Goal: Task Accomplishment & Management: Complete application form

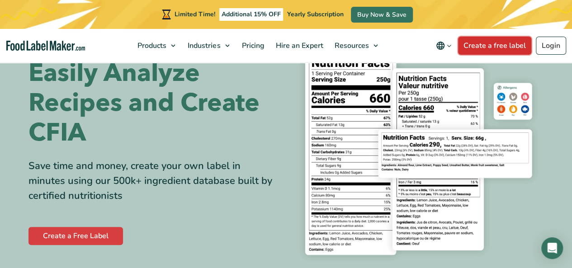
click at [502, 48] on link "Create a free label" at bounding box center [494, 46] width 73 height 18
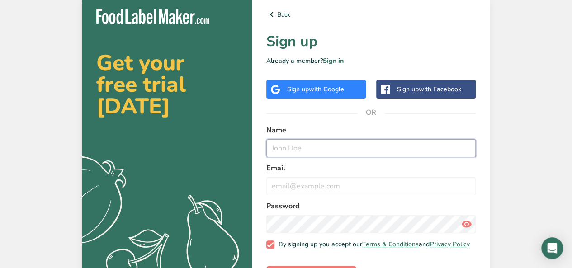
click at [301, 150] on input "text" at bounding box center [370, 148] width 209 height 18
type input "James"
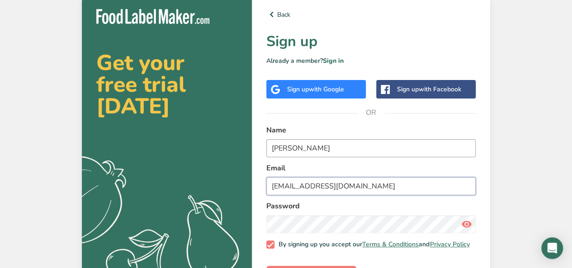
type input "jcole1@lakeheadu.ca"
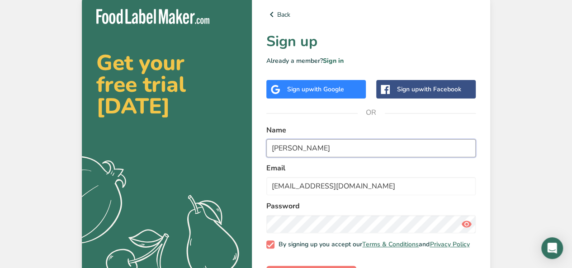
click at [315, 152] on input "James" at bounding box center [370, 148] width 209 height 18
type input "James Cole"
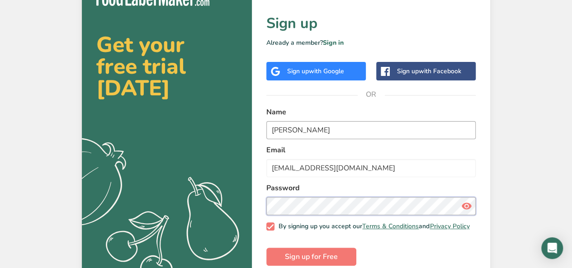
scroll to position [35, 0]
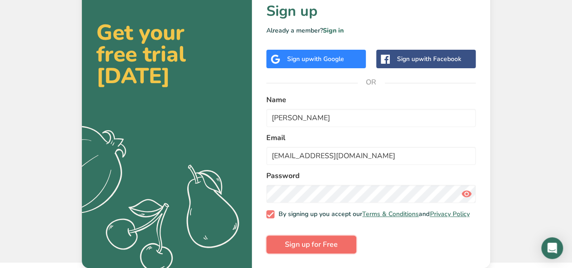
click at [346, 239] on button "Sign up for Free" at bounding box center [311, 245] width 90 height 18
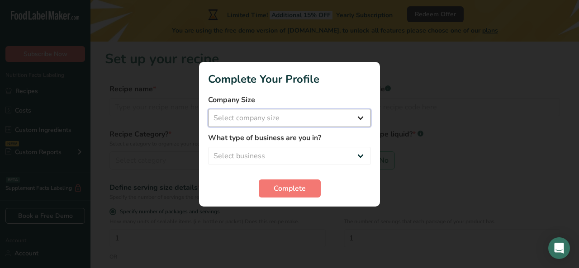
click at [281, 119] on select "Select company size Fewer than 10 Employees 10 to 50 Employees 51 to 500 Employ…" at bounding box center [289, 118] width 163 height 18
select select "1"
click at [208, 109] on select "Select company size Fewer than 10 Employees 10 to 50 Employees 51 to 500 Employ…" at bounding box center [289, 118] width 163 height 18
click at [260, 152] on select "Select business Packaged Food Manufacturer Restaurant & Cafe Bakery Meal Plans …" at bounding box center [289, 156] width 163 height 18
select select "8"
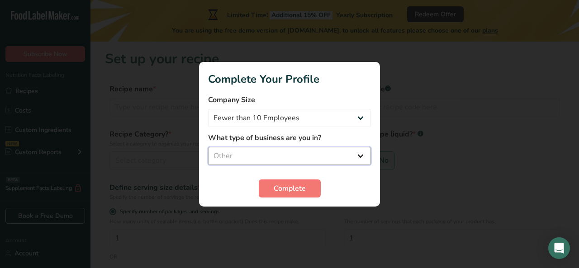
click at [208, 147] on select "Select business Packaged Food Manufacturer Restaurant & Cafe Bakery Meal Plans …" at bounding box center [289, 156] width 163 height 18
click at [286, 191] on span "Complete" at bounding box center [290, 188] width 32 height 11
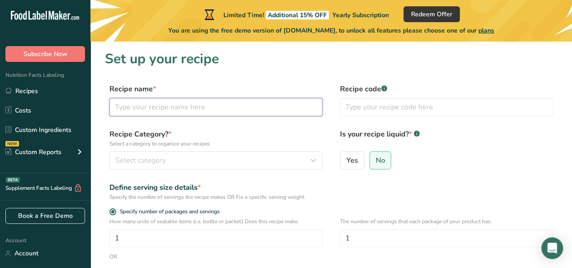
click at [201, 106] on input "text" at bounding box center [215, 107] width 213 height 18
click at [138, 109] on input "Cervezza de Banditos" at bounding box center [215, 107] width 213 height 18
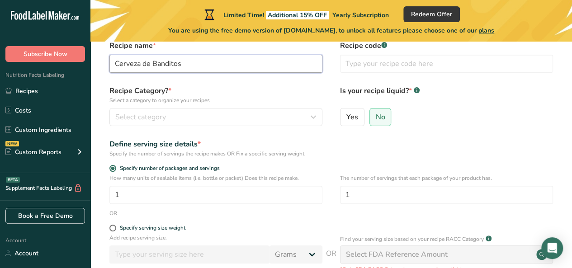
scroll to position [45, 0]
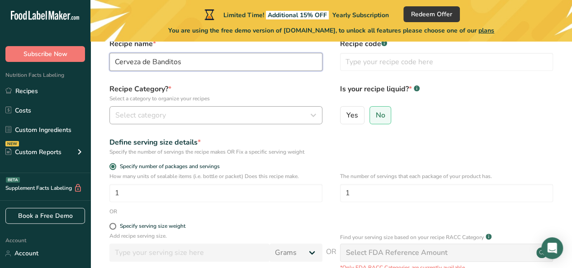
type input "Cerveza de Banditos"
click at [191, 112] on div "Select category" at bounding box center [213, 115] width 196 height 11
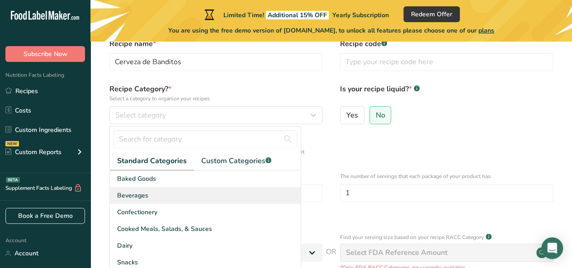
click at [156, 198] on div "Beverages" at bounding box center [205, 195] width 191 height 17
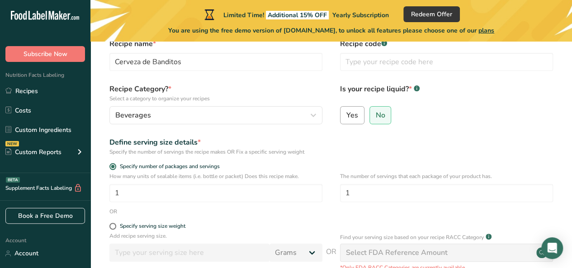
click at [353, 117] on span "Yes" at bounding box center [352, 115] width 12 height 9
click at [346, 117] on input "Yes" at bounding box center [344, 115] width 6 height 6
radio input "true"
radio input "false"
select select "22"
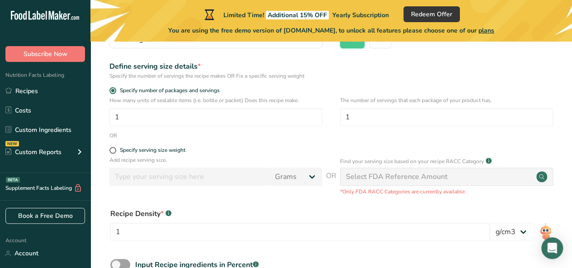
scroll to position [136, 0]
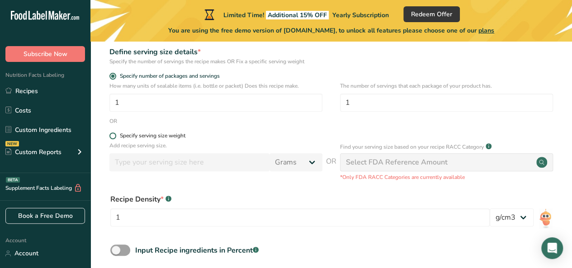
click at [159, 138] on div "Specify serving size weight" at bounding box center [153, 136] width 66 height 7
click at [115, 138] on input "Specify serving size weight" at bounding box center [112, 136] width 6 height 6
radio input "true"
radio input "false"
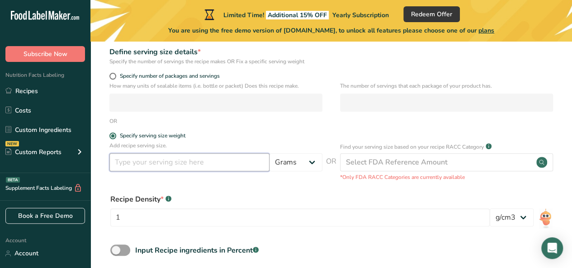
click at [200, 165] on input "number" at bounding box center [189, 162] width 160 height 18
type input "1"
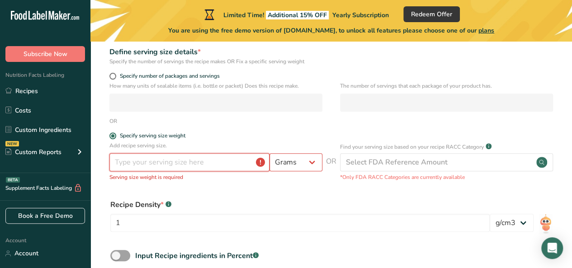
click at [196, 169] on input "number" at bounding box center [189, 162] width 160 height 18
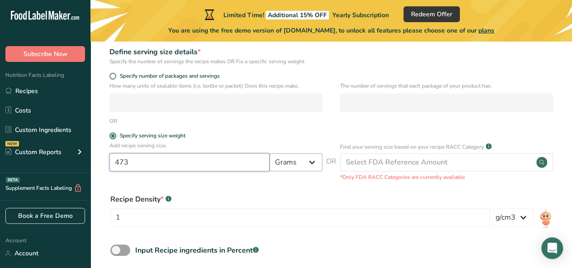
type input "473"
click at [306, 162] on select "Grams kg mg mcg lb oz l mL fl oz tbsp tsp cup qt gallon" at bounding box center [296, 162] width 53 height 18
select select "17"
click at [270, 153] on select "Grams kg mg mcg lb oz l mL fl oz tbsp tsp cup qt gallon" at bounding box center [296, 162] width 53 height 18
click at [327, 190] on div "Recipe Density * .a-a{fill:#347362;}.b-a{fill:#fff;} 1 lb/ft3 g/cm3" at bounding box center [331, 213] width 453 height 49
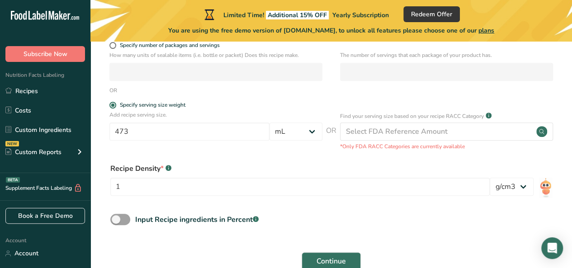
scroll to position [181, 0]
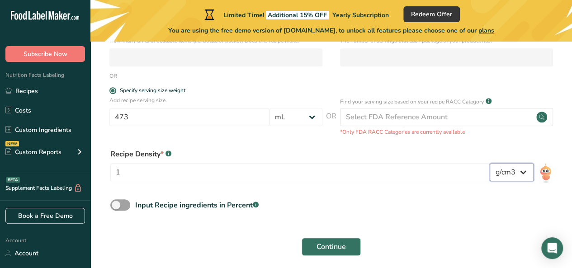
click at [507, 176] on select "lb/ft3 g/cm3" at bounding box center [512, 172] width 44 height 18
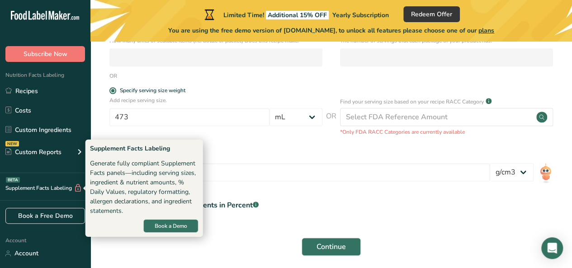
click at [222, 148] on div "Recipe Density * .a-a{fill:#347362;}.b-a{fill:#fff;} 1 lb/ft3 g/cm3" at bounding box center [331, 167] width 453 height 49
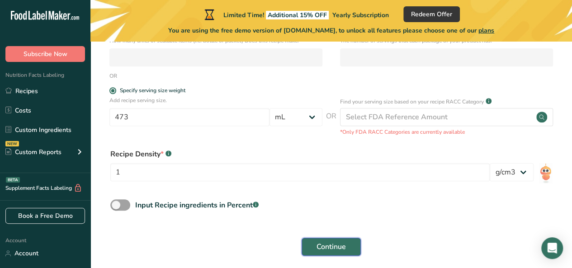
click at [344, 246] on span "Continue" at bounding box center [331, 246] width 29 height 11
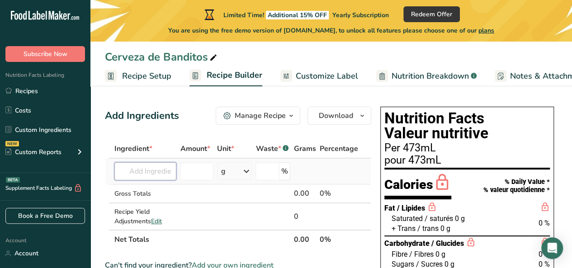
click at [137, 179] on input "text" at bounding box center [145, 171] width 62 height 18
click at [301, 76] on span "Customize Label" at bounding box center [327, 76] width 62 height 12
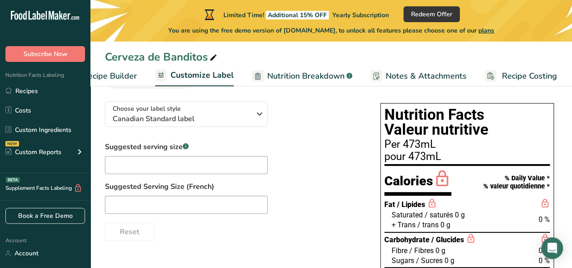
scroll to position [45, 0]
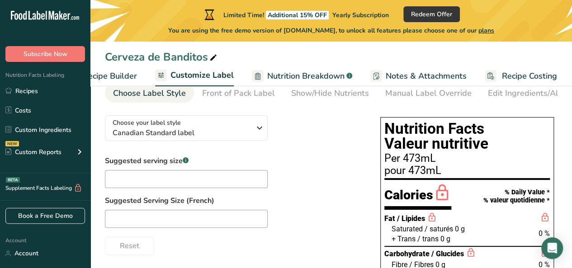
click at [457, 229] on span "0 g" at bounding box center [460, 229] width 10 height 9
click at [456, 229] on span "0 g" at bounding box center [460, 229] width 10 height 9
click at [359, 212] on div at bounding box center [233, 219] width 257 height 18
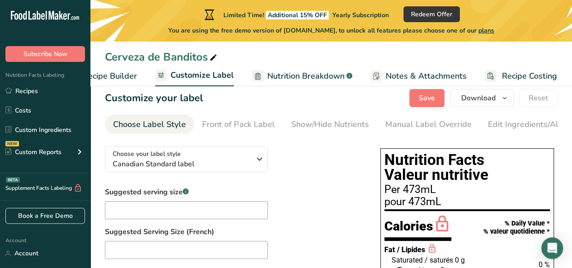
scroll to position [0, 0]
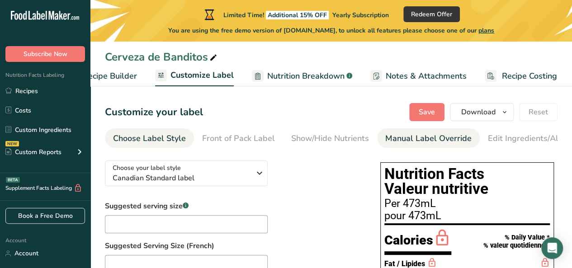
click at [435, 134] on div "Manual Label Override" at bounding box center [428, 139] width 86 height 12
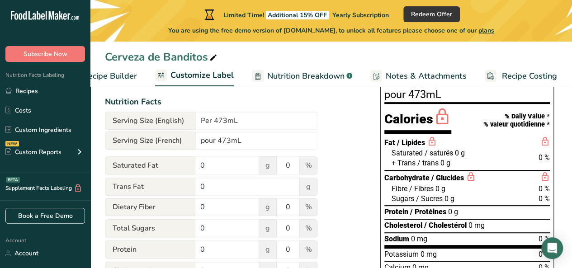
scroll to position [136, 0]
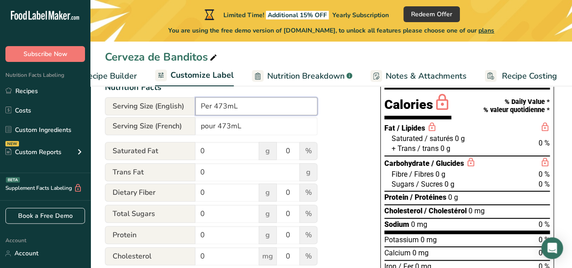
click at [213, 109] on input "Per 473mL" at bounding box center [256, 106] width 122 height 18
click at [271, 107] on input "Per 1 Can (473mL" at bounding box center [256, 106] width 122 height 18
click at [247, 109] on input "Per 1 Can (473mL)" at bounding box center [256, 106] width 122 height 18
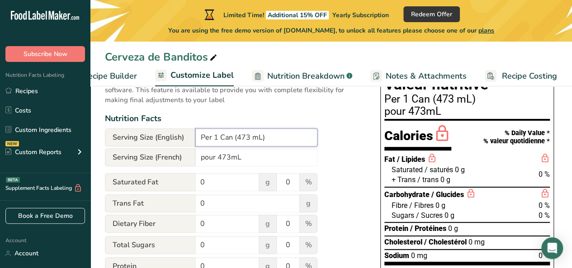
scroll to position [90, 0]
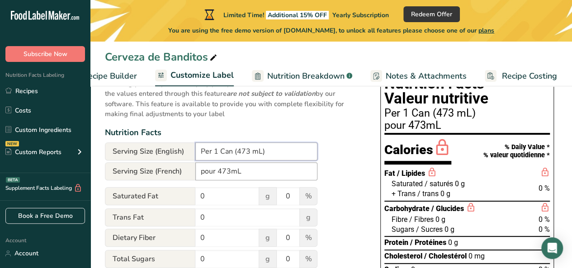
type input "Per 1 Can (473 mL)"
click at [202, 174] on input "pour 473mL" at bounding box center [256, 171] width 122 height 18
click at [270, 165] on input "1 canette (473mL" at bounding box center [256, 171] width 122 height 18
type input "1 canette (473mL)"
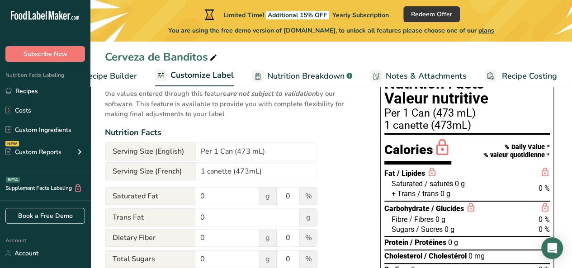
click at [345, 162] on div "Utilize this manual override feature to get full control over the nutrition lab…" at bounding box center [233, 242] width 257 height 359
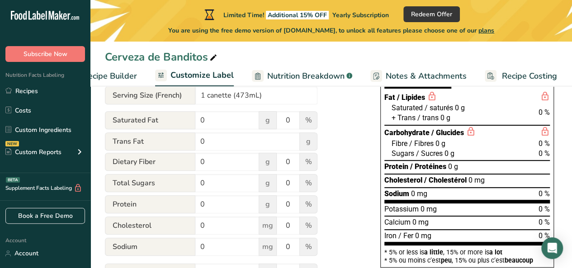
scroll to position [181, 0]
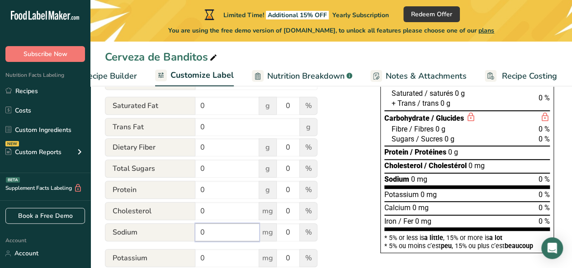
click at [230, 236] on input "0" at bounding box center [227, 232] width 64 height 18
type input "26"
click at [345, 217] on div "Utilize this manual override feature to get full control over the nutrition lab…" at bounding box center [233, 151] width 257 height 359
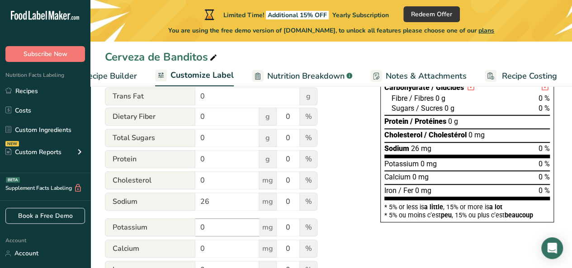
scroll to position [226, 0]
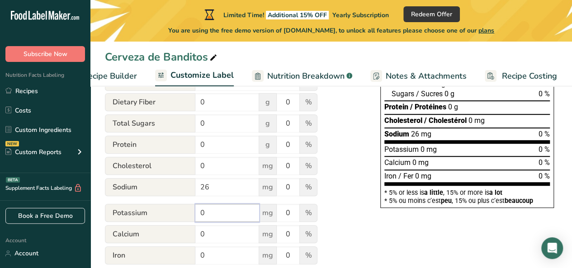
click at [235, 218] on input "0" at bounding box center [227, 213] width 64 height 18
type input "26"
click at [222, 233] on input "0" at bounding box center [227, 234] width 64 height 18
type input "26"
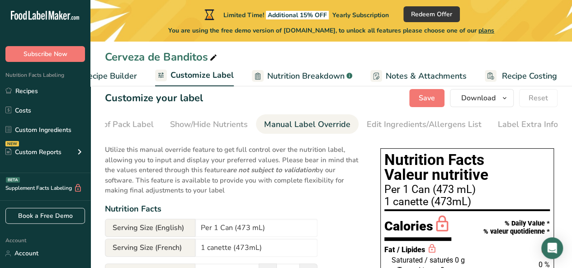
scroll to position [0, 0]
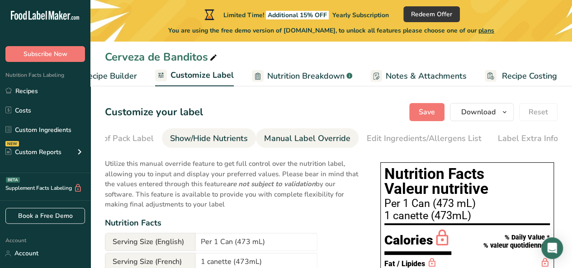
click at [211, 140] on div "Show/Hide Nutrients" at bounding box center [209, 139] width 78 height 12
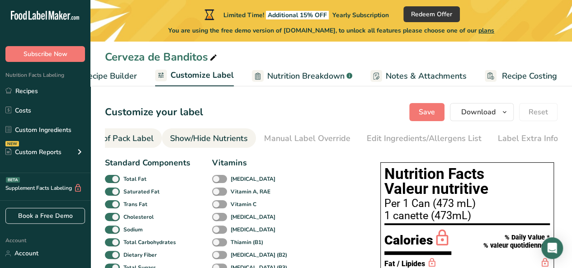
click at [139, 142] on div "Front of Pack Label" at bounding box center [117, 139] width 73 height 12
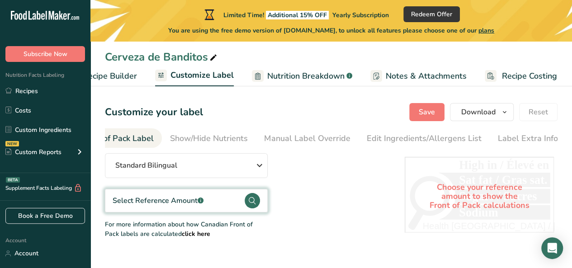
scroll to position [0, 88]
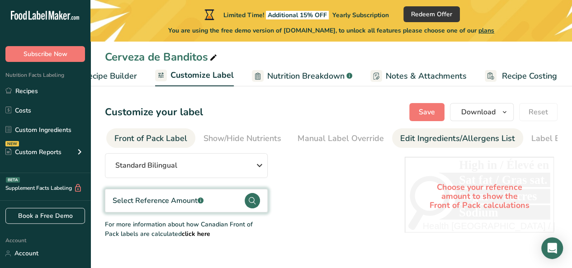
click at [428, 136] on div "Edit Ingredients/Allergens List" at bounding box center [457, 139] width 115 height 12
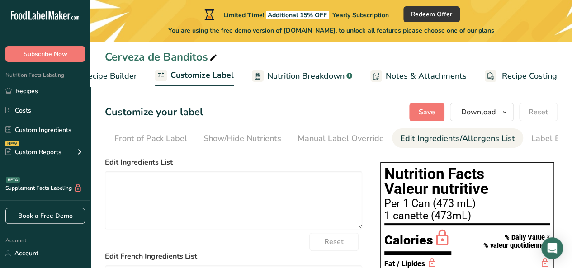
scroll to position [0, 121]
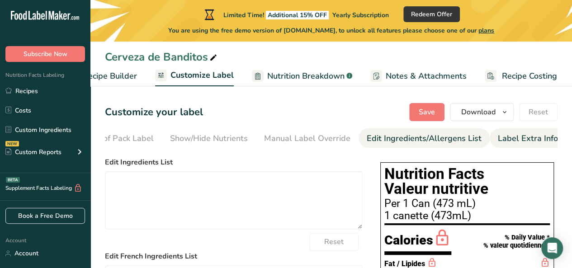
click at [512, 141] on div "Label Extra Info" at bounding box center [528, 139] width 60 height 12
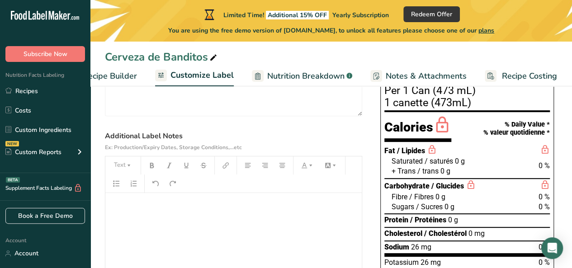
scroll to position [0, 0]
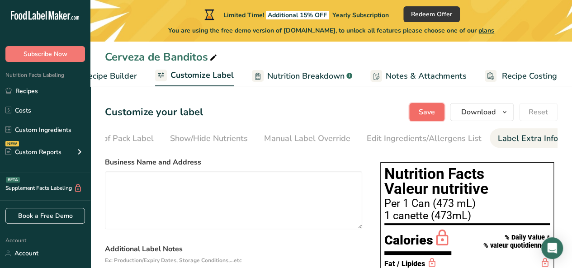
click at [428, 107] on span "Save" at bounding box center [427, 112] width 16 height 11
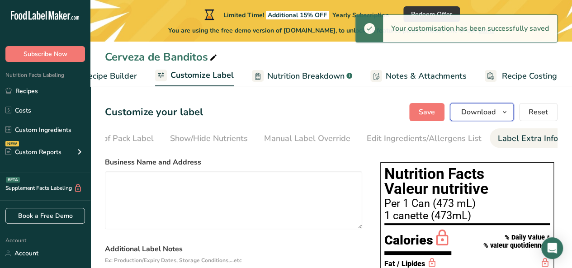
click at [470, 109] on span "Download" at bounding box center [478, 112] width 34 height 11
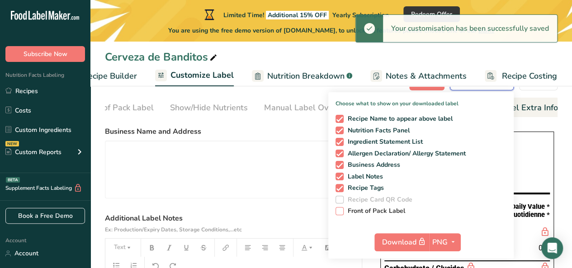
scroll to position [45, 0]
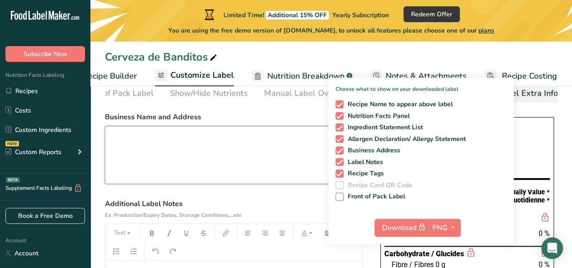
click at [206, 174] on textarea at bounding box center [233, 155] width 257 height 58
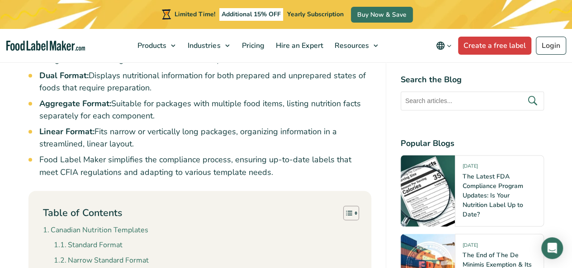
scroll to position [724, 0]
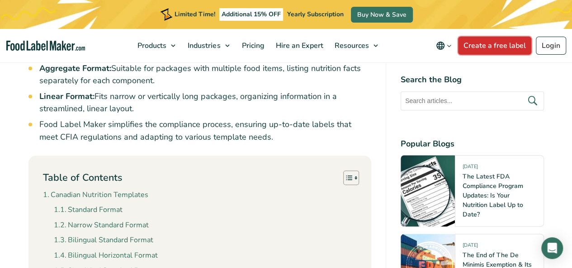
click at [496, 44] on link "Create a free label" at bounding box center [494, 46] width 73 height 18
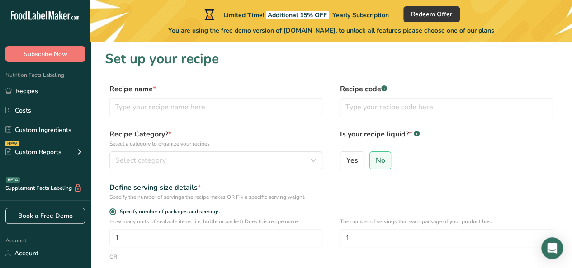
drag, startPoint x: 304, startPoint y: 68, endPoint x: 299, endPoint y: 60, distance: 9.7
drag, startPoint x: 320, startPoint y: 45, endPoint x: 327, endPoint y: 44, distance: 6.8
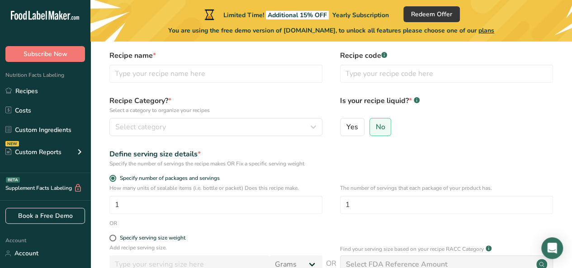
scroll to position [90, 0]
